Goal: Communication & Community: Answer question/provide support

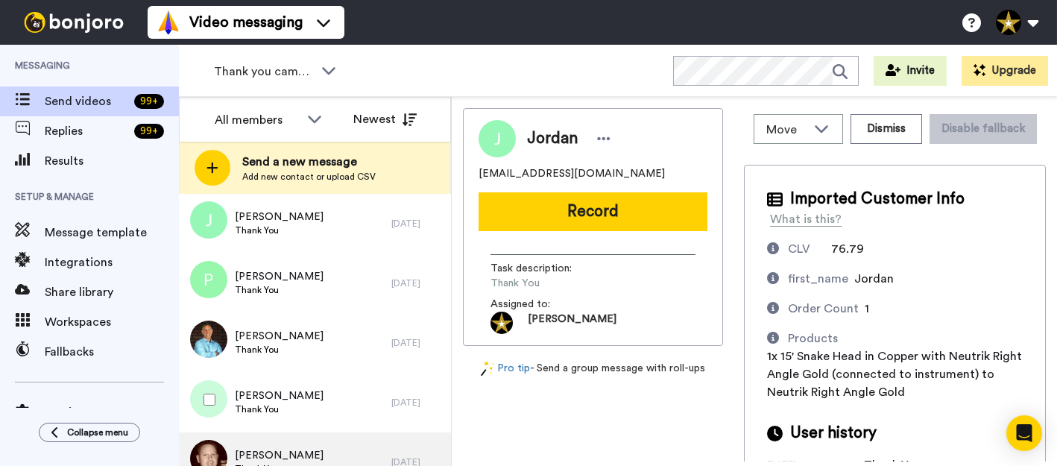
scroll to position [294, 0]
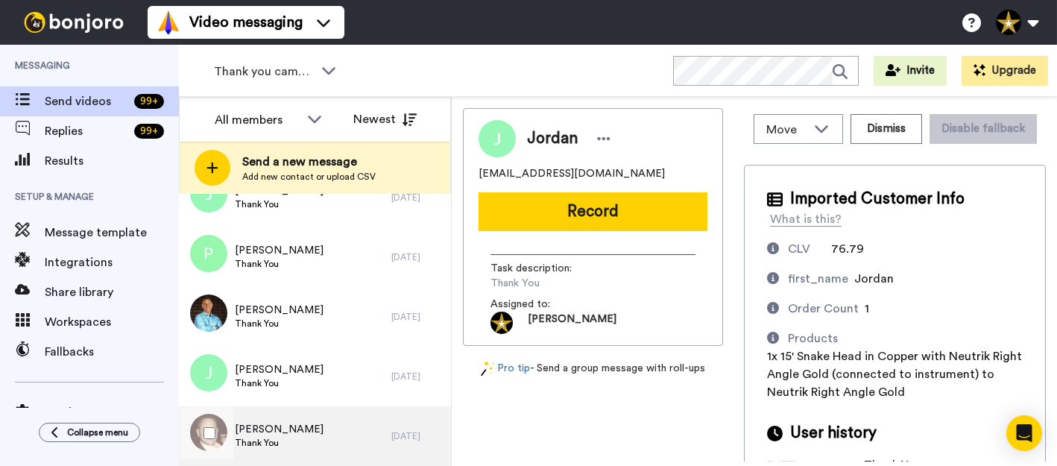
click at [281, 425] on div "[PERSON_NAME] Thank You" at bounding box center [285, 436] width 212 height 60
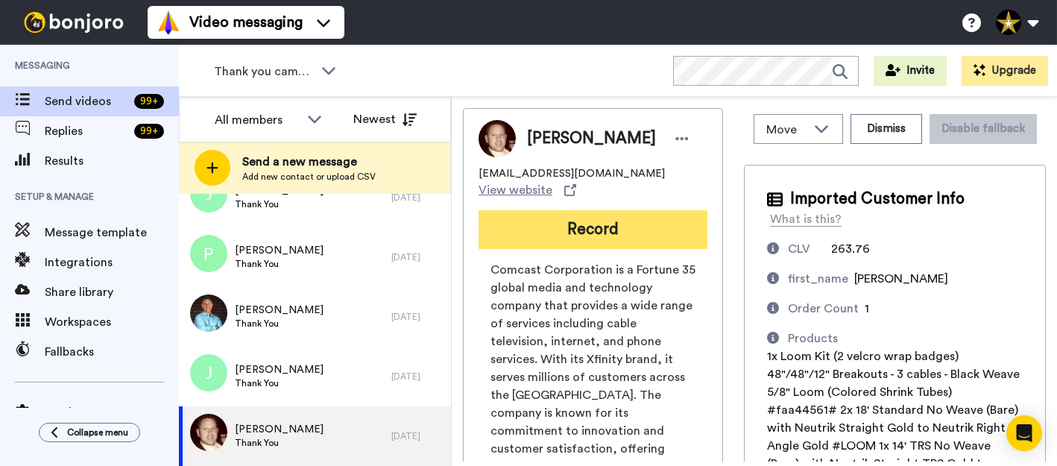
click at [579, 210] on button "Record" at bounding box center [593, 229] width 229 height 39
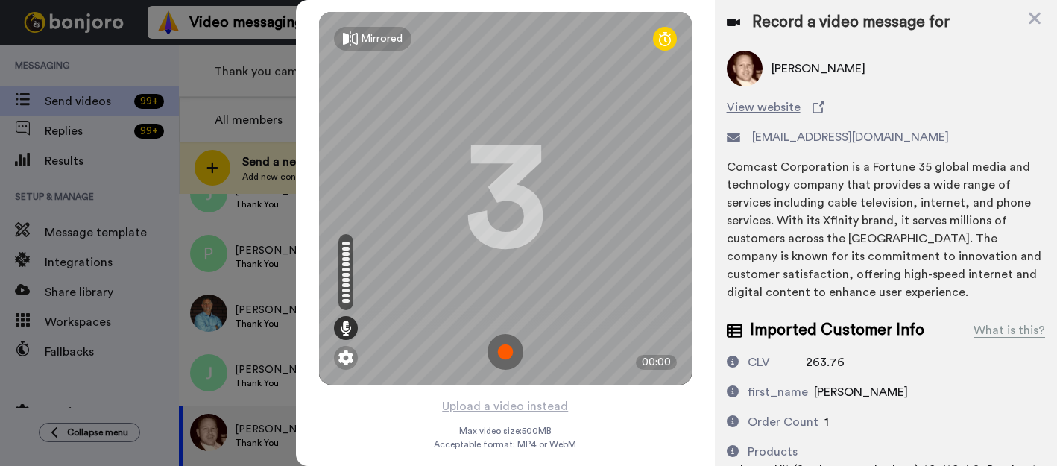
click at [496, 349] on img at bounding box center [506, 352] width 36 height 36
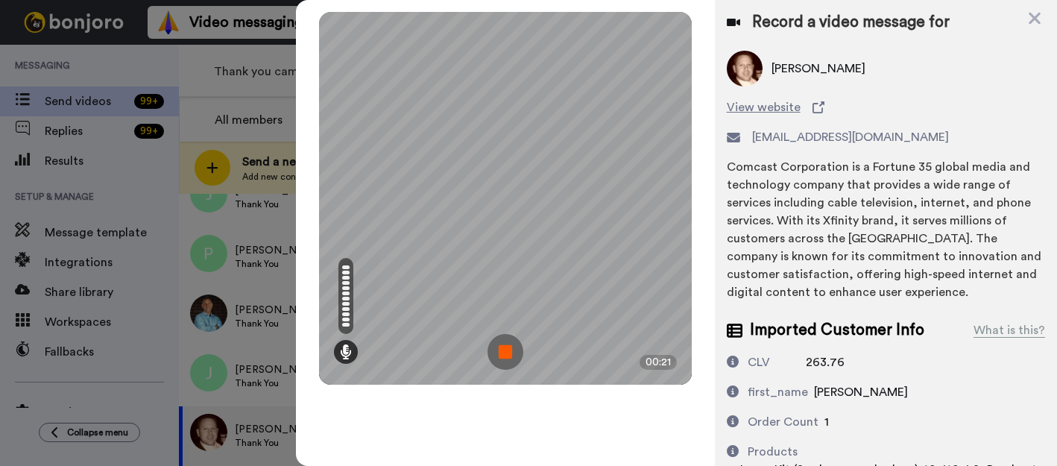
click at [496, 349] on img at bounding box center [506, 352] width 36 height 36
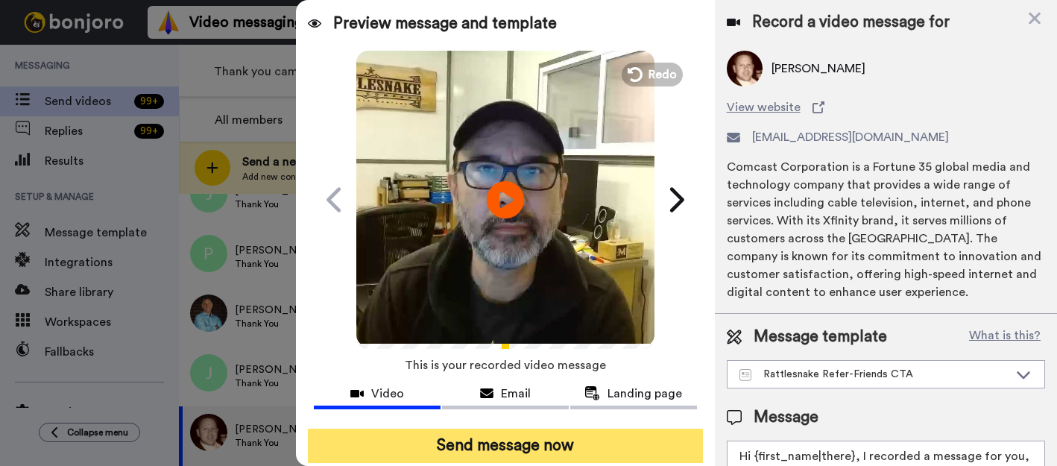
click at [536, 440] on button "Send message now" at bounding box center [505, 446] width 395 height 34
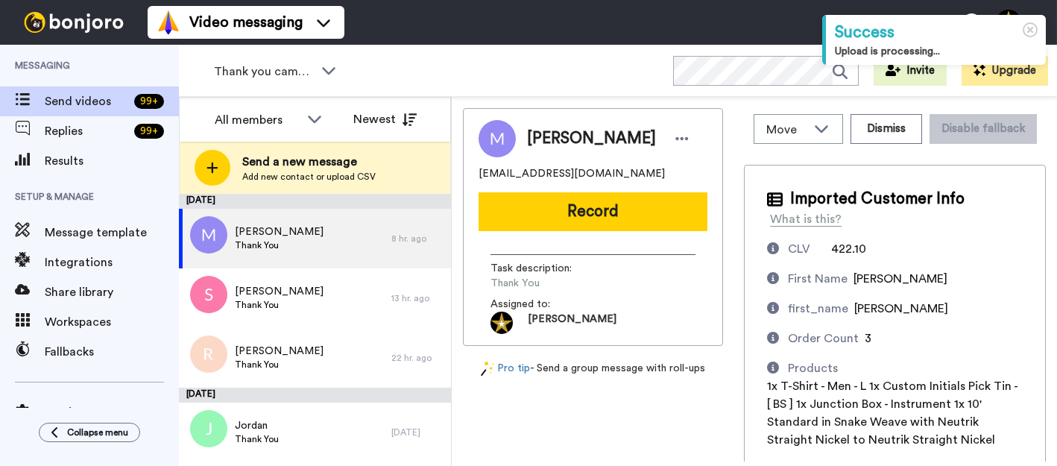
scroll to position [235, 0]
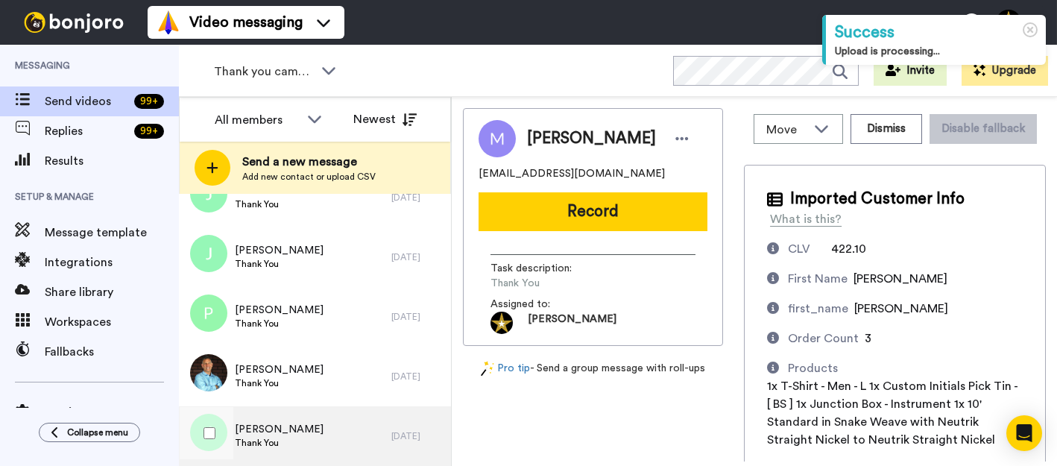
click at [298, 442] on div "Jeremy Thank You" at bounding box center [285, 436] width 212 height 60
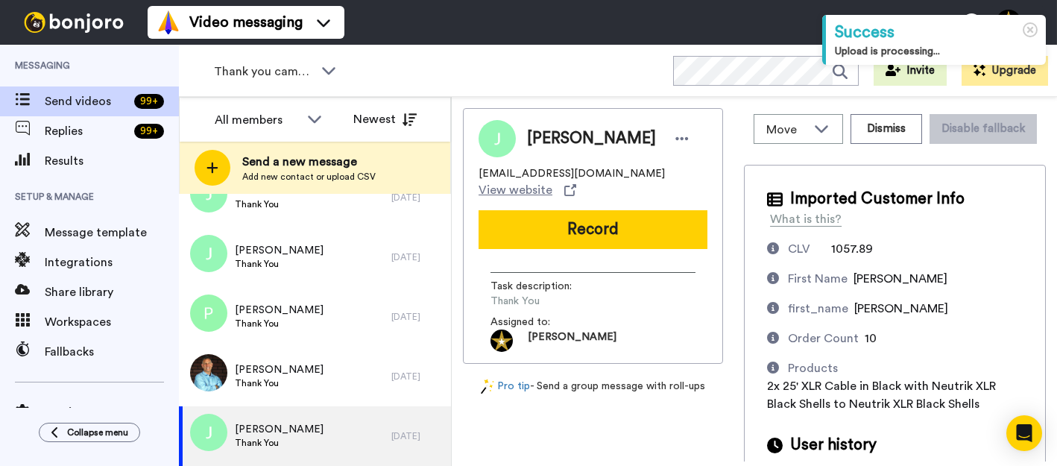
click at [561, 220] on button "Record" at bounding box center [593, 229] width 229 height 39
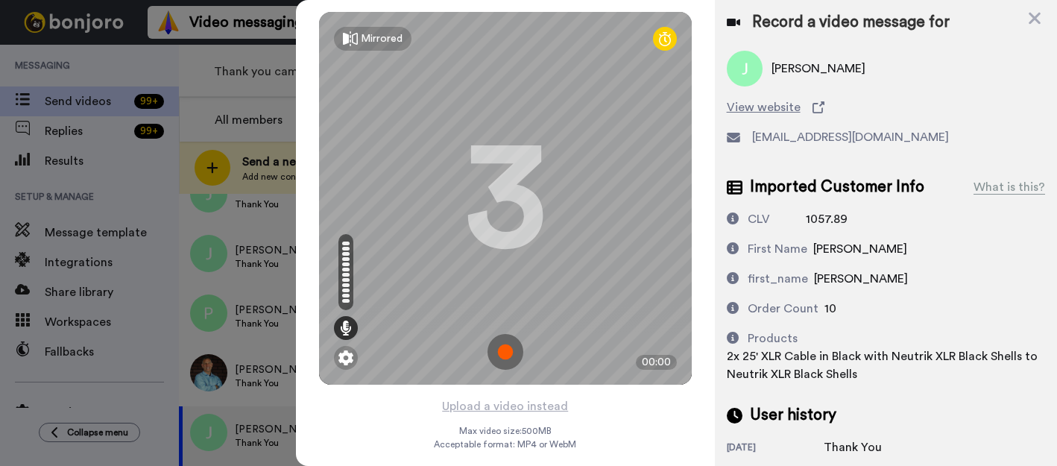
click at [499, 358] on img at bounding box center [506, 352] width 36 height 36
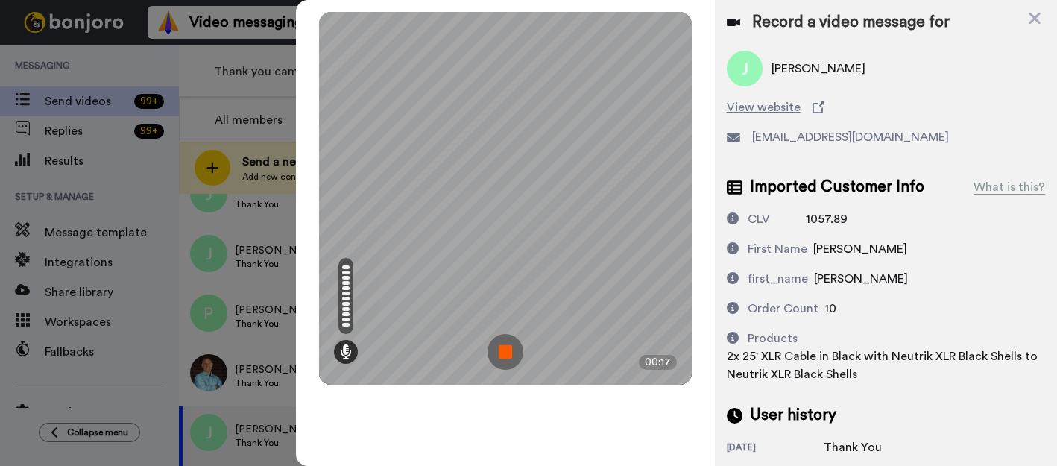
click at [503, 356] on img at bounding box center [506, 352] width 36 height 36
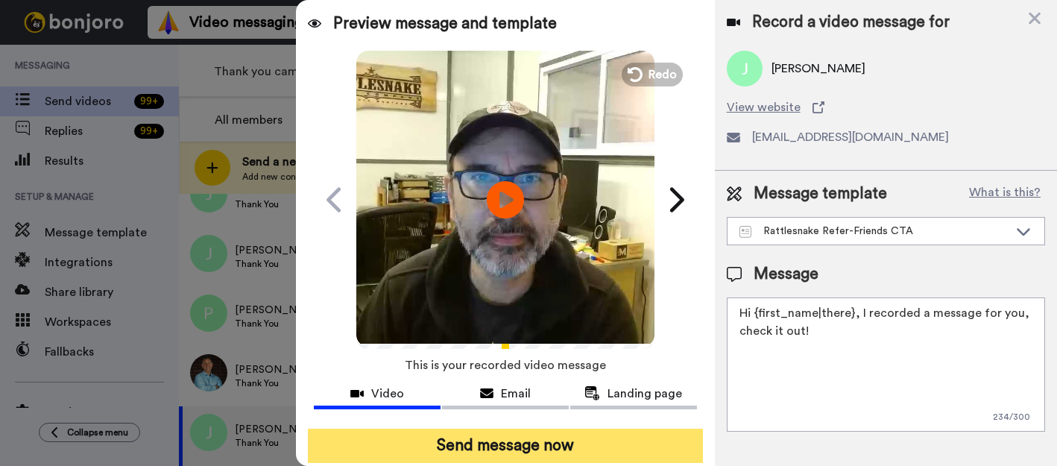
drag, startPoint x: 516, startPoint y: 448, endPoint x: 528, endPoint y: 449, distance: 12.0
click at [520, 449] on button "Send message now" at bounding box center [505, 446] width 395 height 34
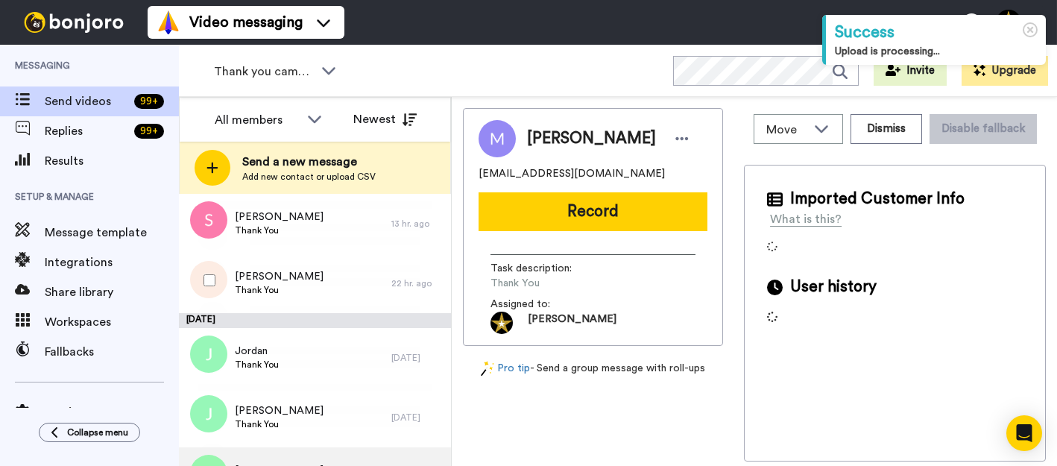
scroll to position [175, 0]
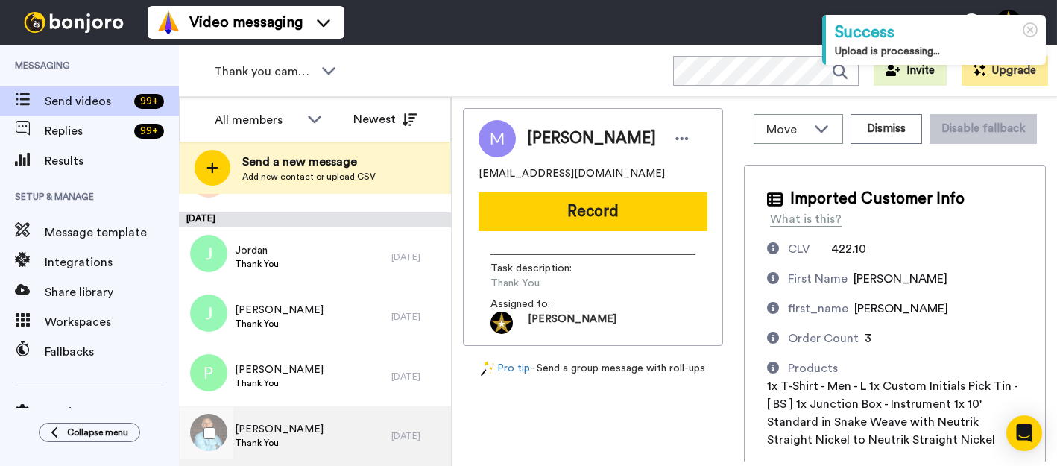
click at [263, 432] on span "[PERSON_NAME]" at bounding box center [279, 429] width 89 height 15
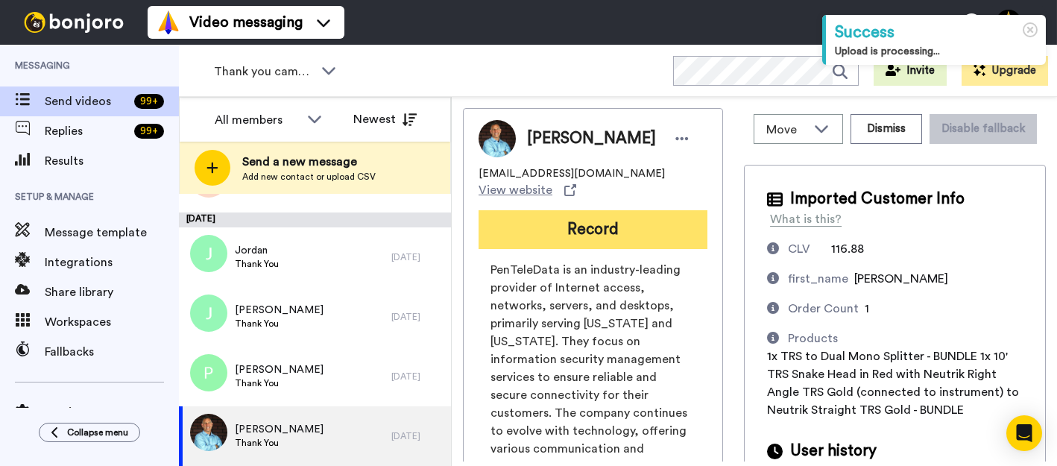
click at [594, 210] on button "Record" at bounding box center [593, 229] width 229 height 39
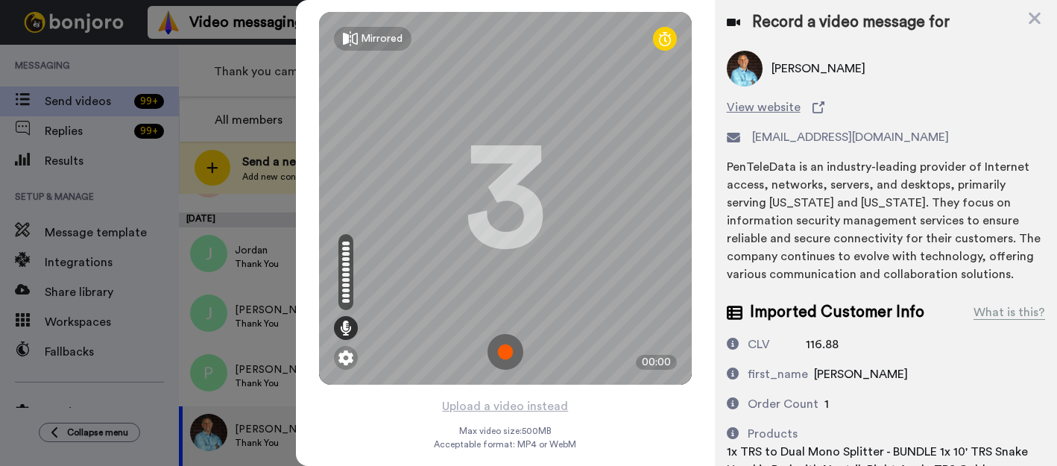
click at [498, 358] on img at bounding box center [506, 352] width 36 height 36
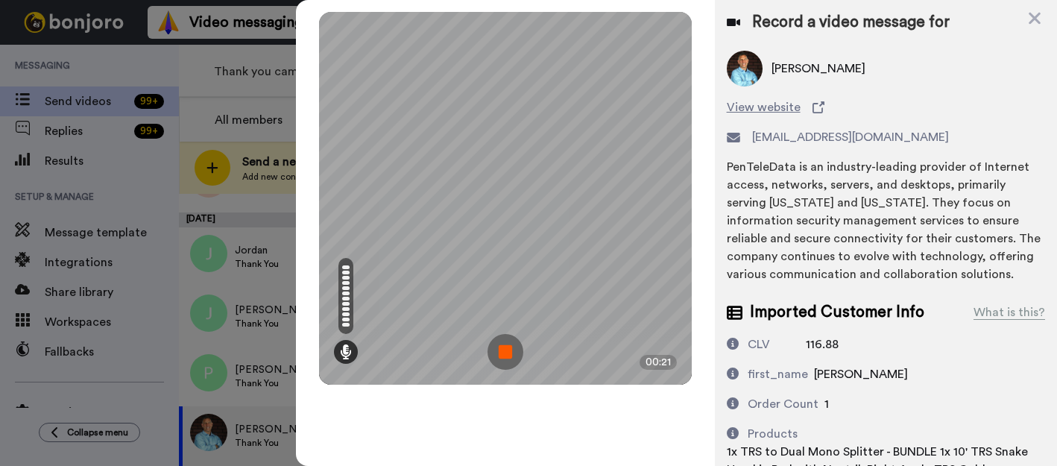
click at [502, 359] on img at bounding box center [506, 352] width 36 height 36
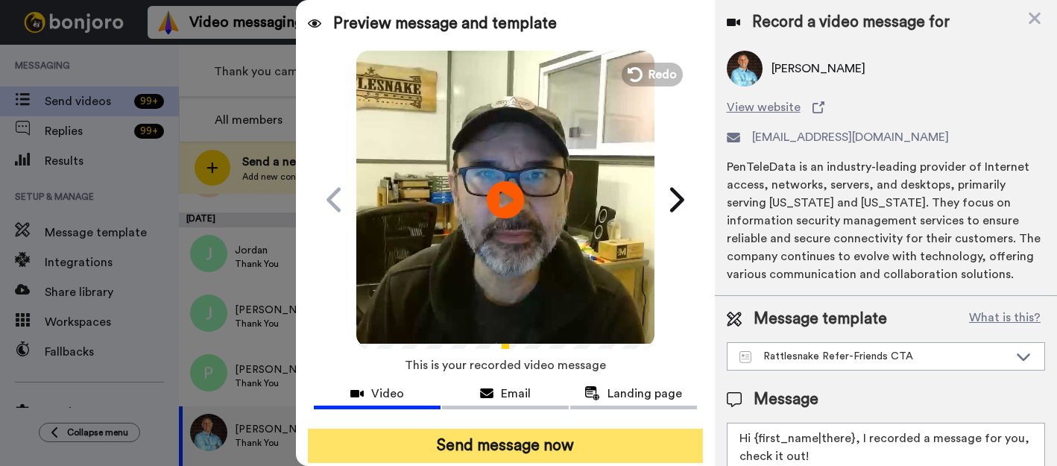
click at [566, 444] on button "Send message now" at bounding box center [505, 446] width 395 height 34
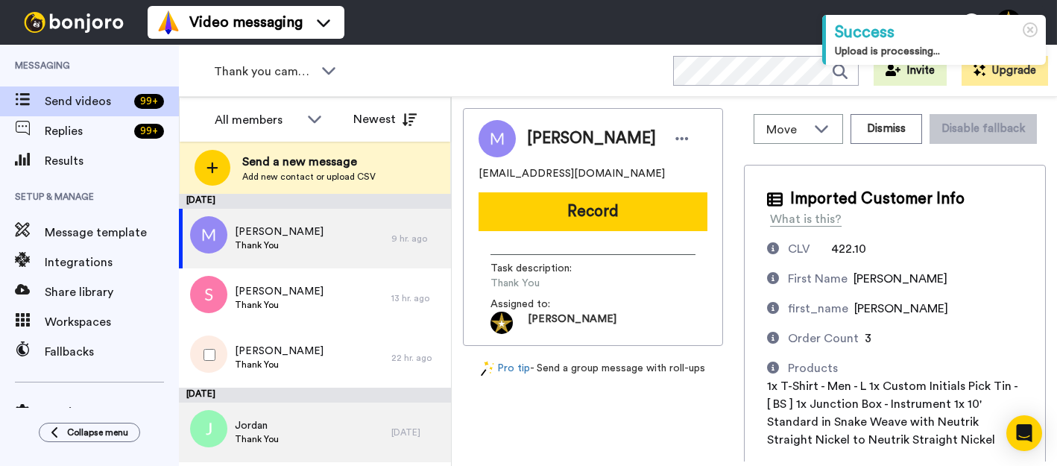
scroll to position [116, 0]
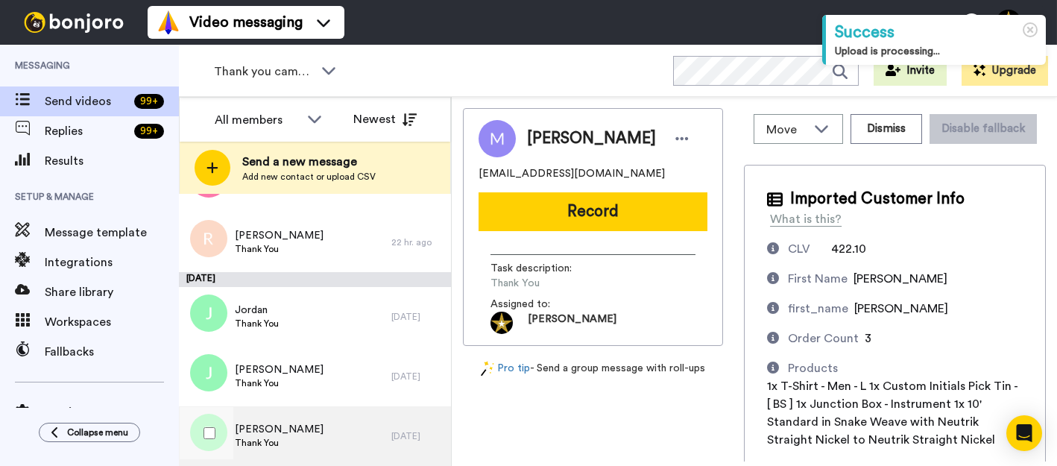
click at [281, 427] on div "Patrick Thank You" at bounding box center [285, 436] width 212 height 60
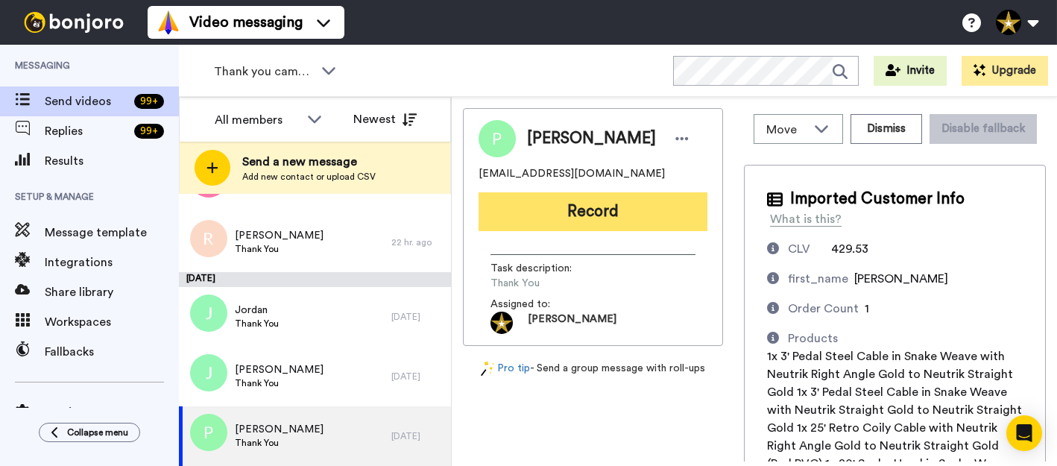
click at [609, 207] on button "Record" at bounding box center [593, 211] width 229 height 39
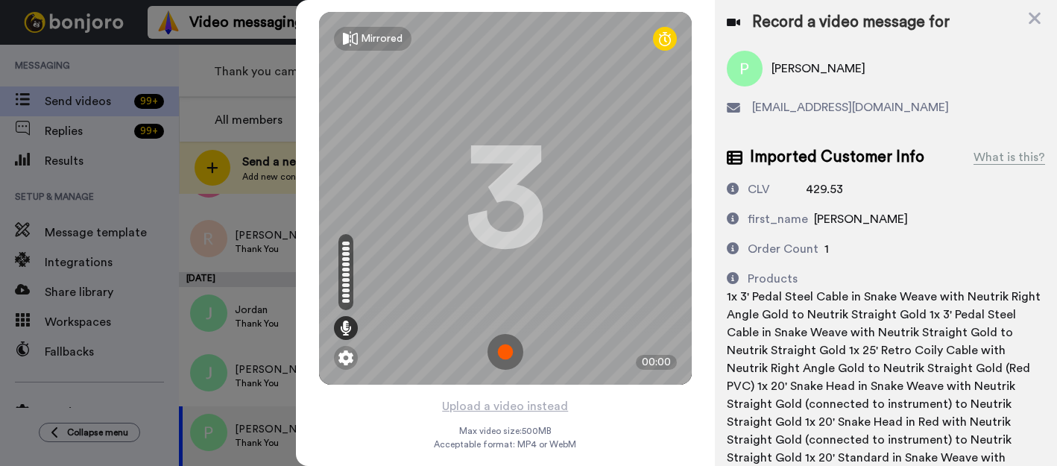
click at [496, 356] on img at bounding box center [506, 352] width 36 height 36
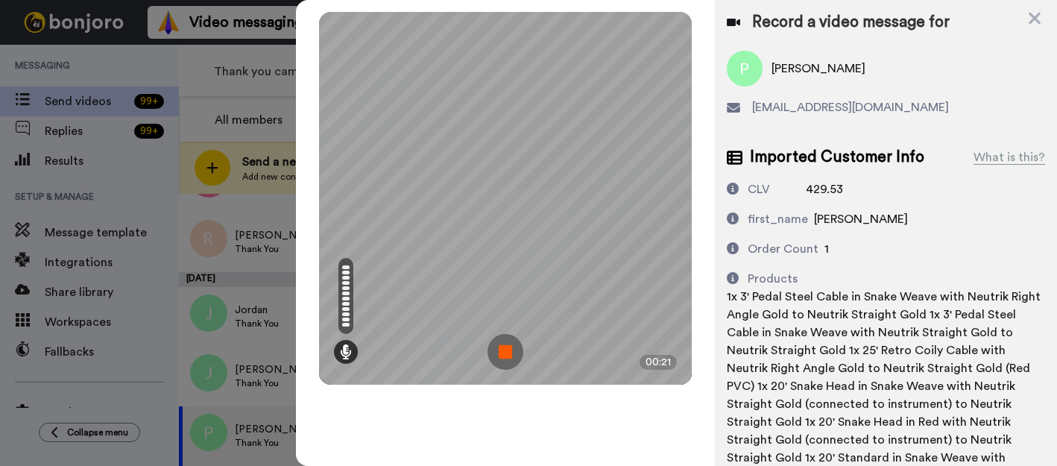
click at [496, 356] on img at bounding box center [506, 352] width 36 height 36
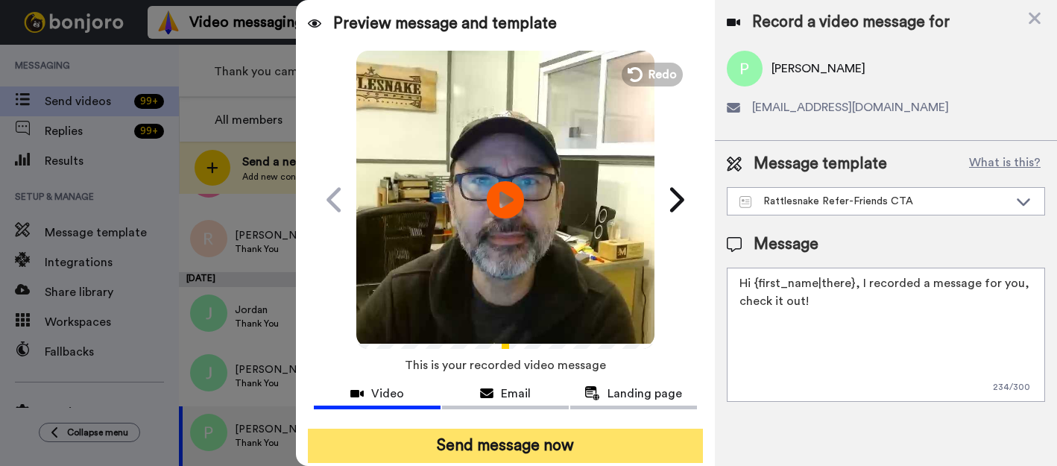
click at [596, 449] on button "Send message now" at bounding box center [505, 446] width 395 height 34
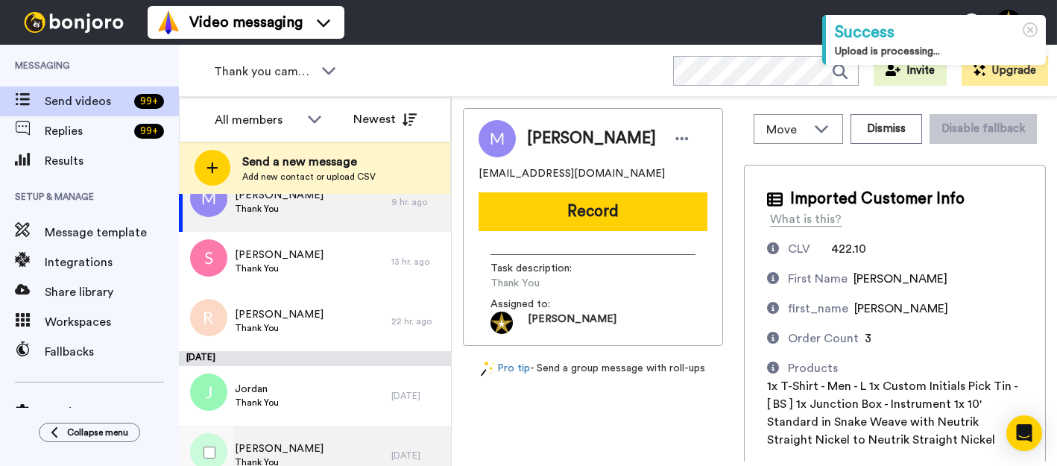
scroll to position [56, 0]
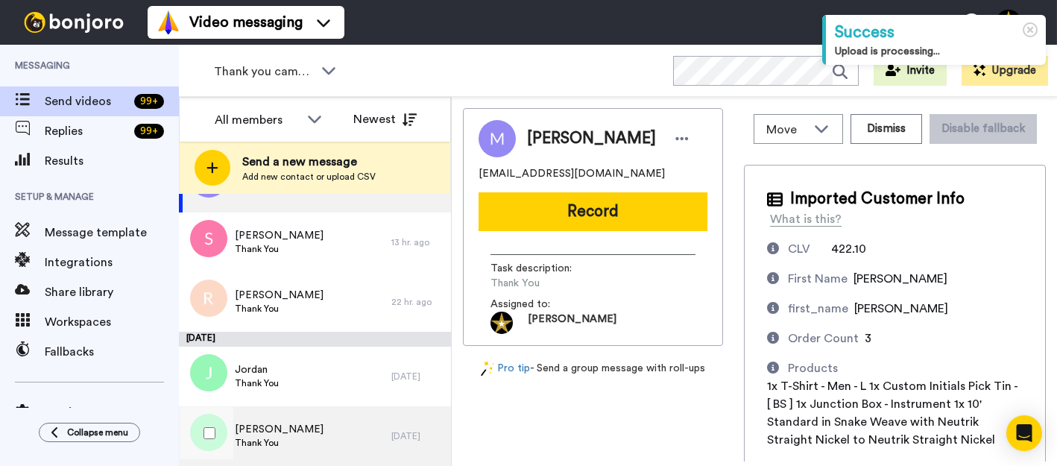
click at [279, 442] on div "Joanne Thank You" at bounding box center [285, 436] width 212 height 60
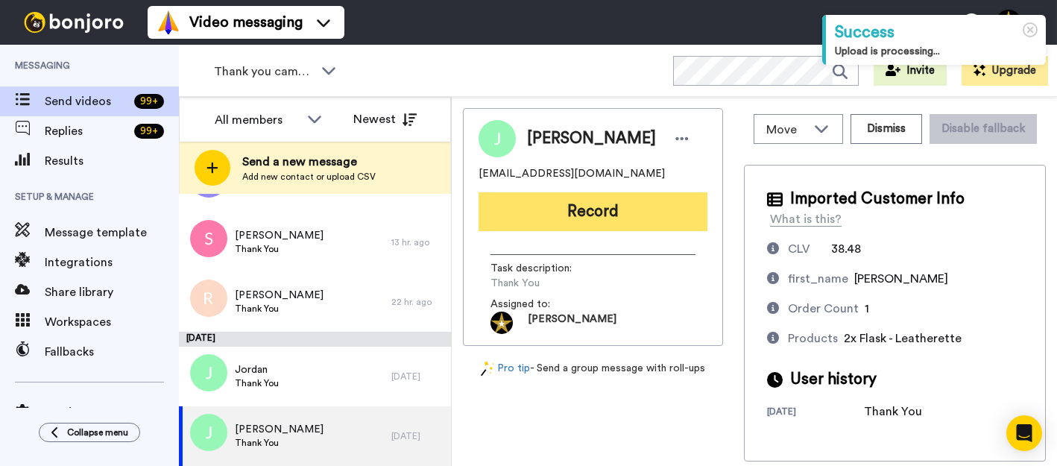
click at [584, 199] on button "Record" at bounding box center [593, 211] width 229 height 39
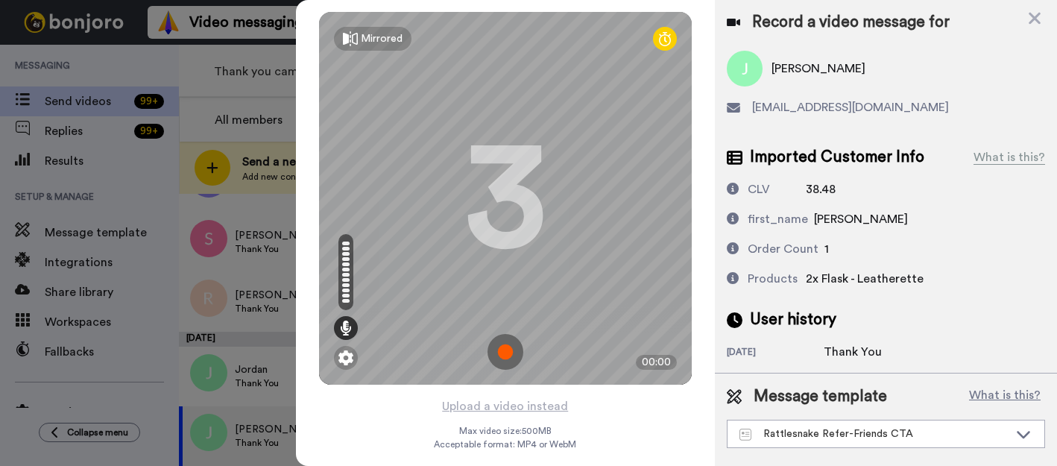
click at [491, 352] on img at bounding box center [506, 352] width 36 height 36
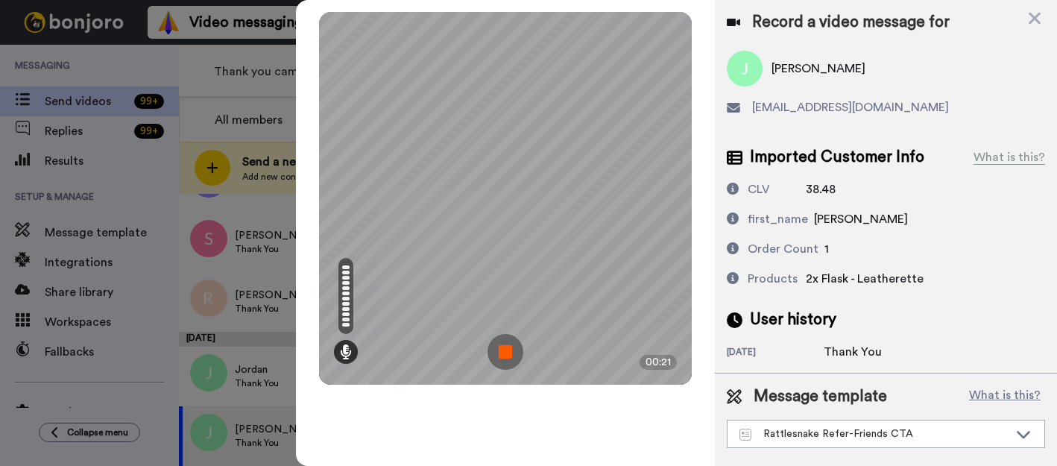
click at [520, 350] on img at bounding box center [506, 352] width 36 height 36
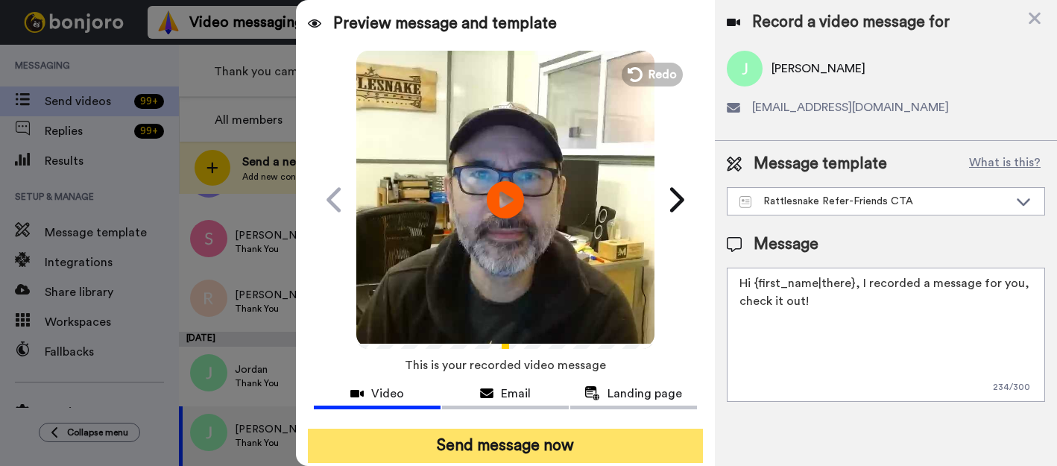
click at [585, 442] on button "Send message now" at bounding box center [505, 446] width 395 height 34
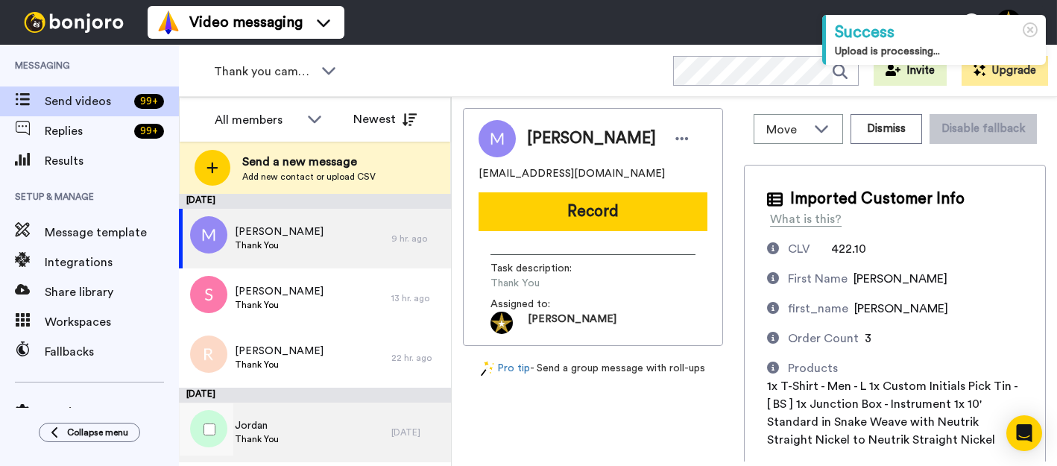
click at [309, 435] on div "Jordan Thank You" at bounding box center [285, 433] width 212 height 60
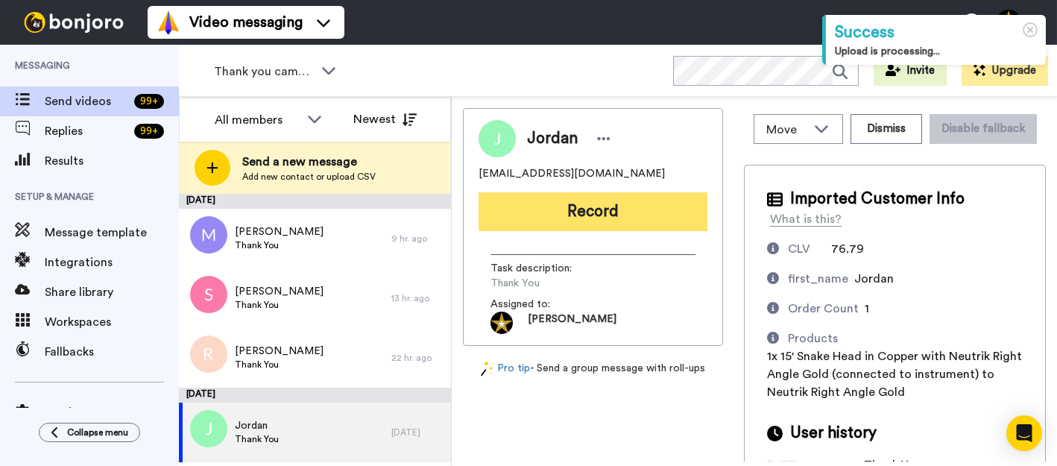
click at [594, 209] on button "Record" at bounding box center [593, 211] width 229 height 39
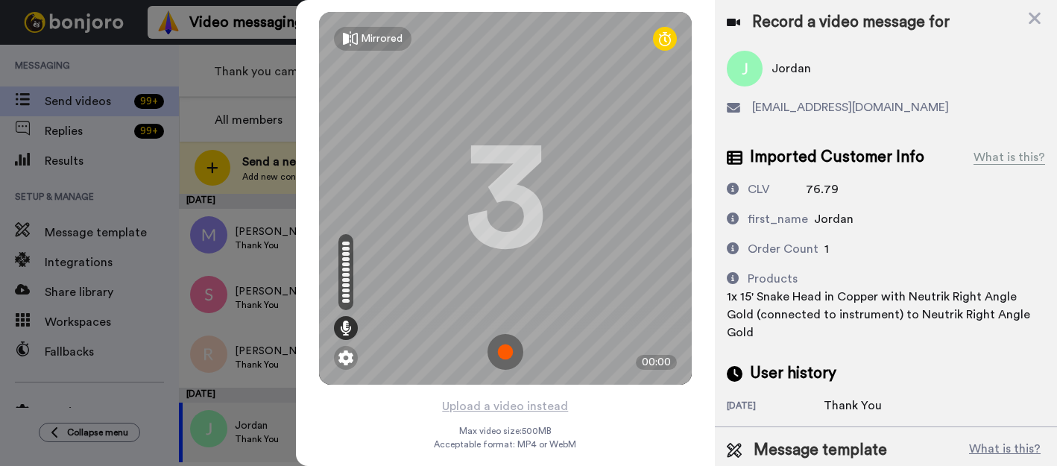
click at [500, 353] on img at bounding box center [506, 352] width 36 height 36
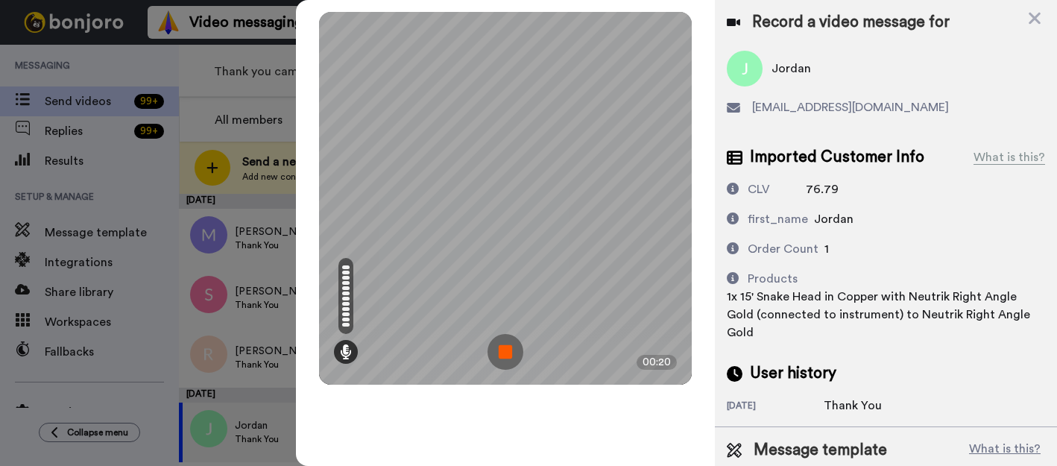
click at [500, 353] on img at bounding box center [506, 352] width 36 height 36
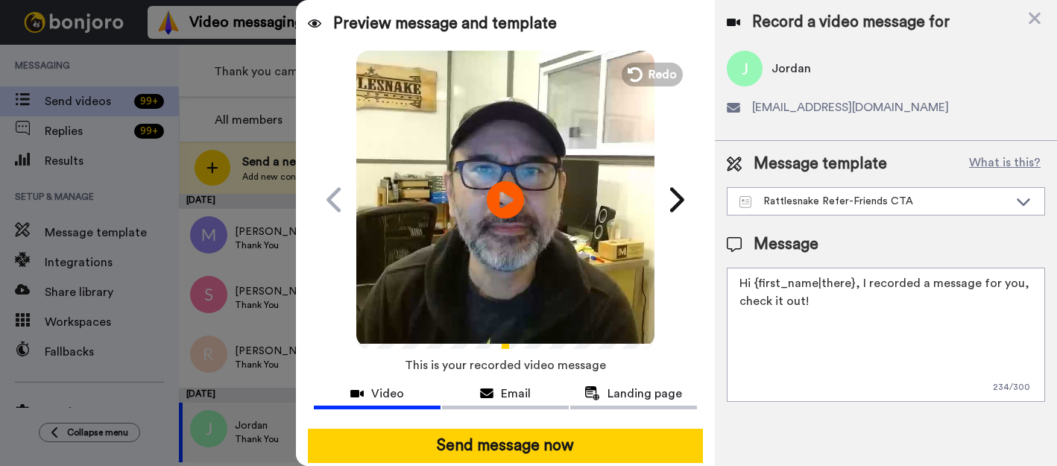
click at [557, 436] on button "Send message now" at bounding box center [505, 446] width 395 height 34
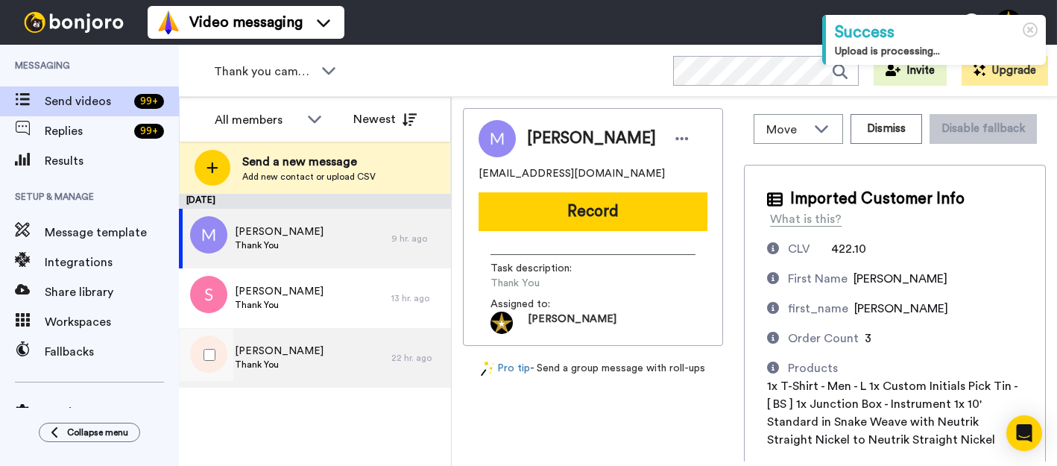
click at [304, 356] on div "Robert Thank You" at bounding box center [285, 358] width 212 height 60
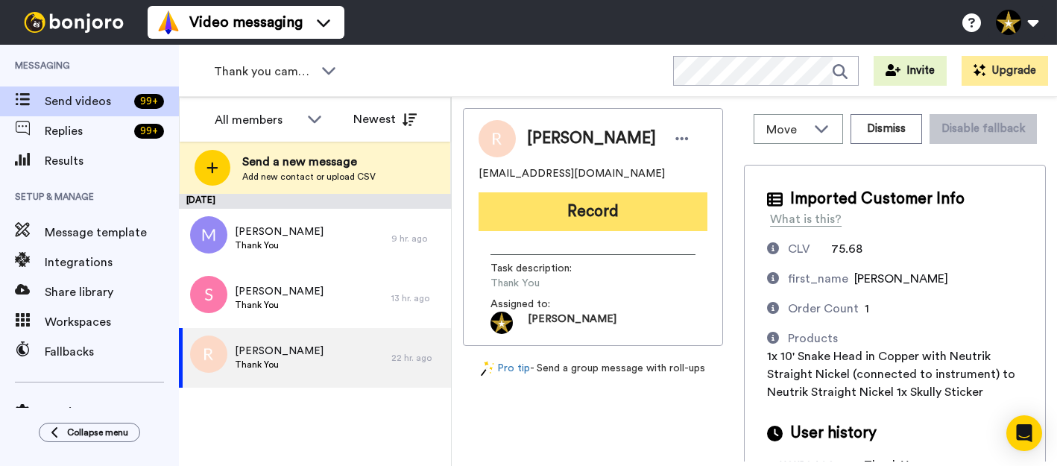
click at [551, 214] on button "Record" at bounding box center [593, 211] width 229 height 39
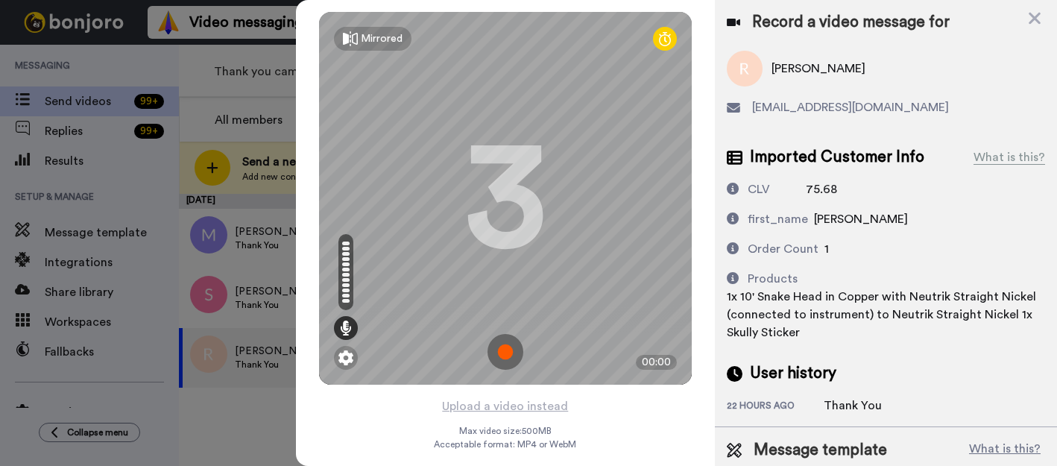
click at [500, 353] on img at bounding box center [506, 352] width 36 height 36
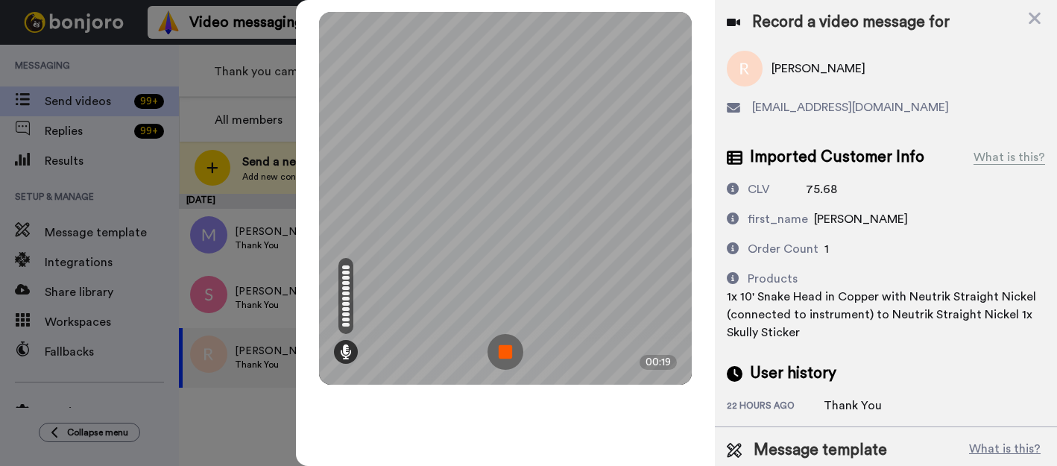
click at [499, 344] on img at bounding box center [506, 352] width 36 height 36
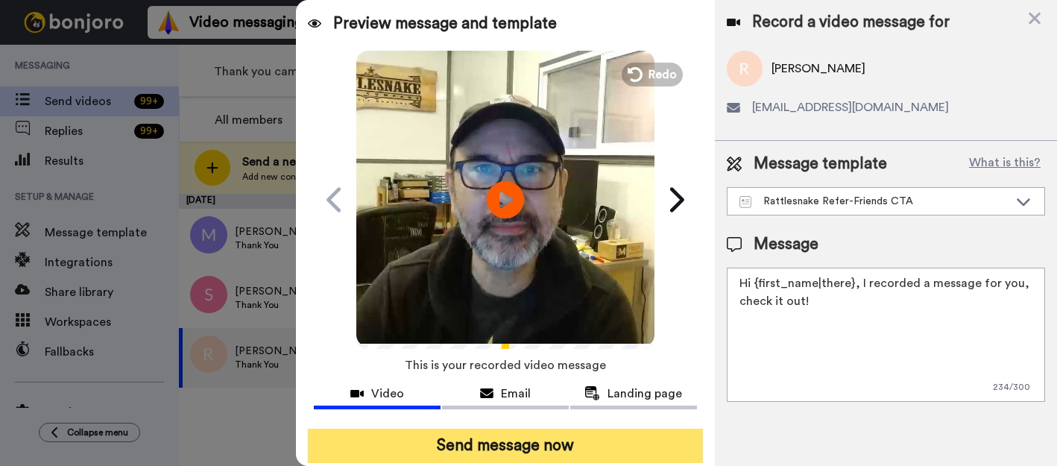
click at [537, 441] on button "Send message now" at bounding box center [505, 446] width 395 height 34
